Goal: Browse casually: Explore the website without a specific task or goal

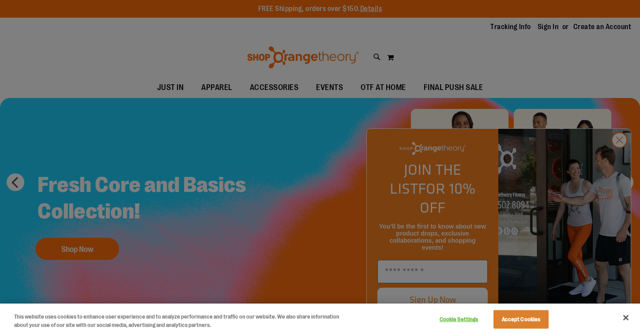
click at [627, 320] on button "Close" at bounding box center [625, 317] width 19 height 19
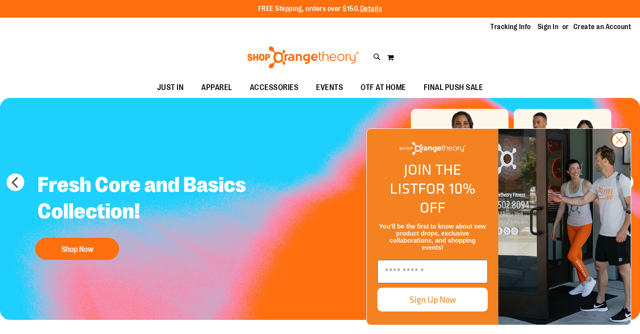
click at [621, 147] on circle "Close dialog" at bounding box center [619, 140] width 15 height 15
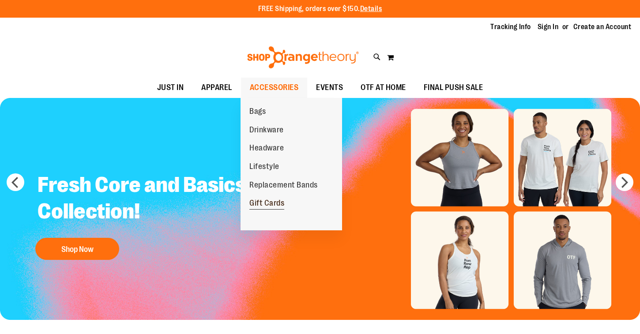
click at [272, 201] on span "Gift Cards" at bounding box center [266, 203] width 35 height 11
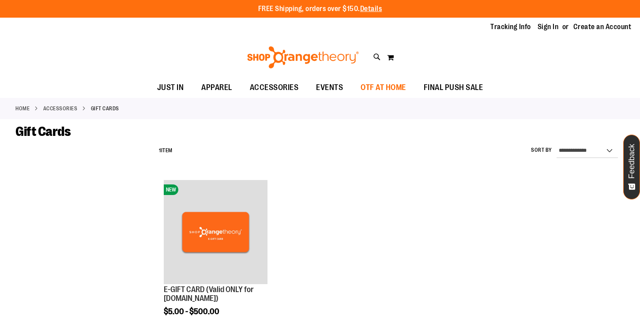
click at [386, 88] on span "OTF AT HOME" at bounding box center [382, 88] width 45 height 20
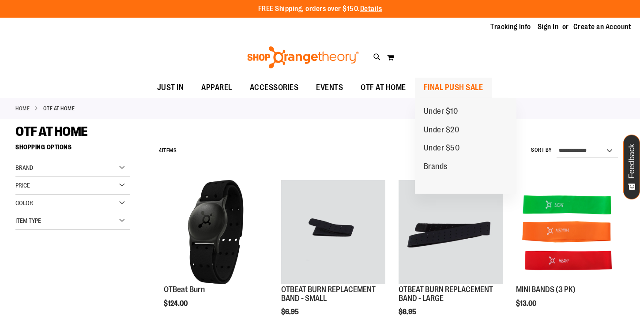
click at [446, 84] on span "FINAL PUSH SALE" at bounding box center [453, 88] width 60 height 20
